Goal: Find contact information: Find contact information

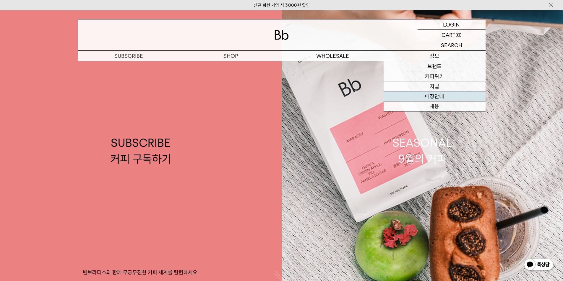
click at [440, 97] on link "매장안내" at bounding box center [434, 97] width 102 height 10
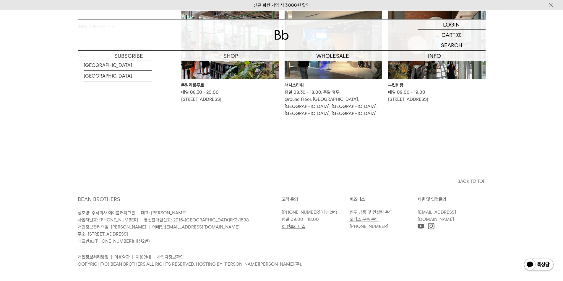
scroll to position [478, 0]
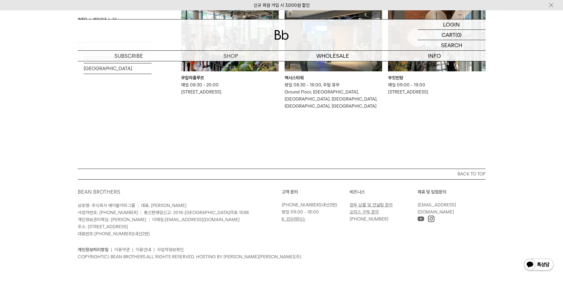
click at [456, 205] on link "[EMAIL_ADDRESS][DOMAIN_NAME]" at bounding box center [436, 209] width 38 height 12
drag, startPoint x: 476, startPoint y: 204, endPoint x: 417, endPoint y: 207, distance: 59.1
click at [417, 207] on div "고객 문의 02-6204-7888 (내선2번) 평일 09:00 - 18:00 K. 빈브라더스 비즈니스 원두 납품 및 컨설팅 문의 오피스 구독 …" at bounding box center [383, 206] width 204 height 34
click at [483, 248] on ul "개인정보처리방침 | 이용약관 | 이용안내 | 사업자정보확인" at bounding box center [282, 250] width 408 height 7
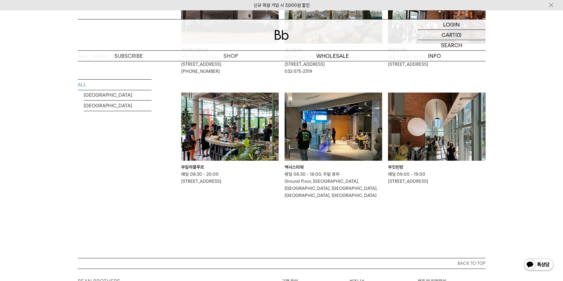
scroll to position [330, 0]
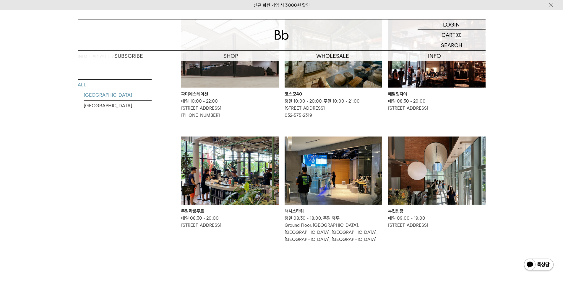
click at [106, 94] on link "[GEOGRAPHIC_DATA]" at bounding box center [118, 95] width 68 height 10
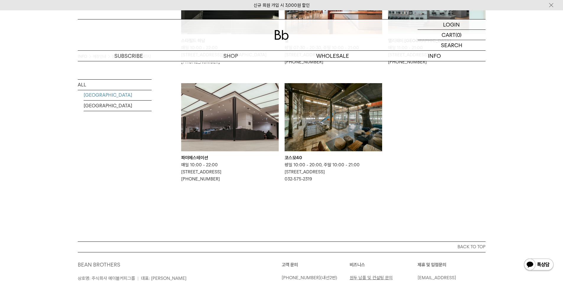
scroll to position [354, 0]
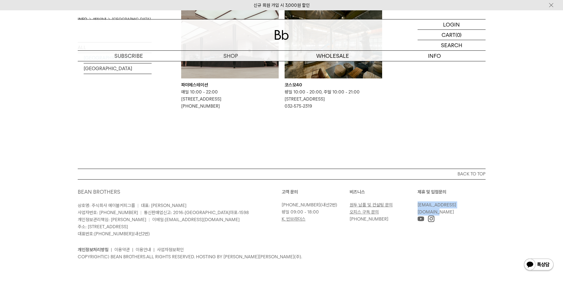
drag, startPoint x: 475, startPoint y: 206, endPoint x: 418, endPoint y: 209, distance: 57.4
click at [418, 209] on div "제휴 및 입점문의 [EMAIL_ADDRESS][DOMAIN_NAME]" at bounding box center [451, 206] width 68 height 34
copy link "[EMAIL_ADDRESS][DOMAIN_NAME]"
click at [379, 205] on link "원두 납품 및 컨설팅 문의" at bounding box center [370, 205] width 43 height 5
click at [373, 244] on div "개인정보처리방침 | 이용약관 | 이용안내 | 사업자정보확인 COPYRIGHT(C) BEAN BROTHERS. ALL RIGHTS RESERVE…" at bounding box center [282, 249] width 408 height 23
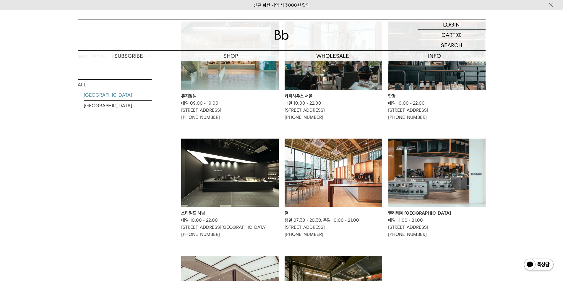
scroll to position [0, 0]
